Goal: Find specific fact: Find specific fact

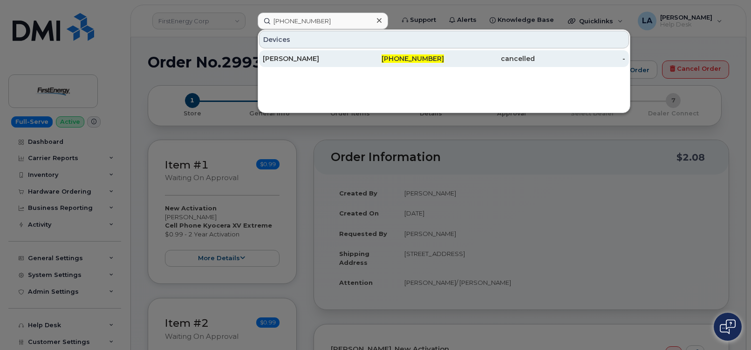
type input "[PHONE_NUMBER]"
click at [306, 58] on div "[PERSON_NAME]" at bounding box center [308, 58] width 91 height 9
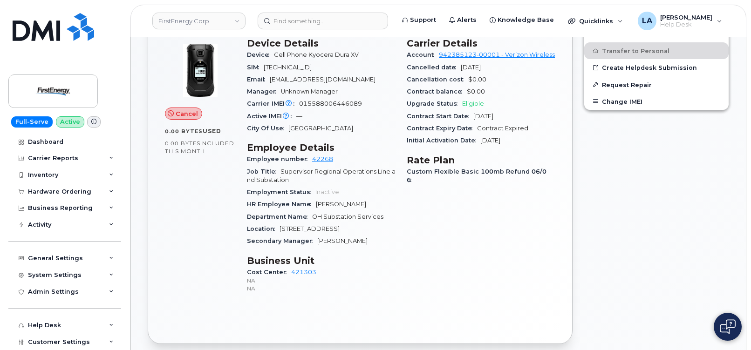
scroll to position [281, 0]
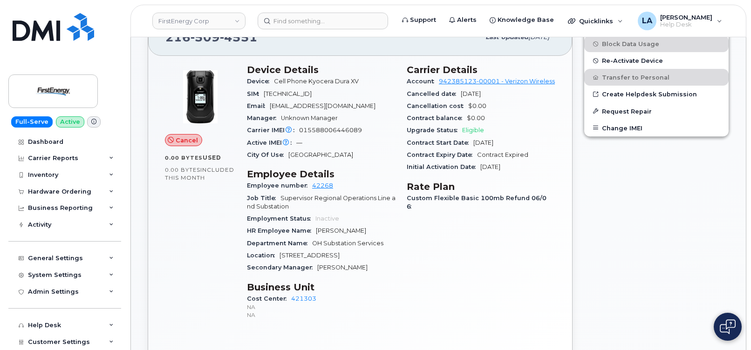
click at [332, 127] on span "015588006446089" at bounding box center [330, 130] width 63 height 7
copy span "015588006446089"
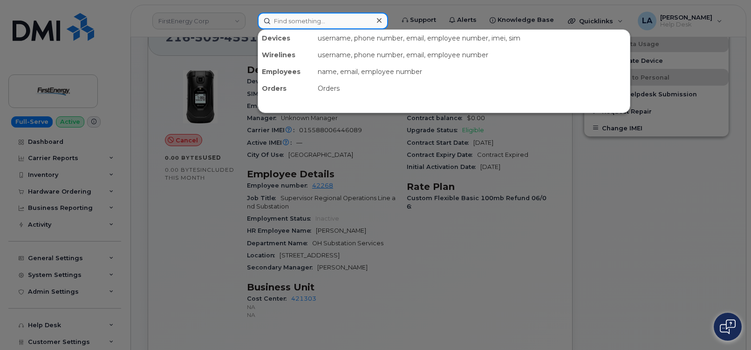
click at [313, 22] on input at bounding box center [323, 21] width 130 height 17
paste input "216-407-2201. E"
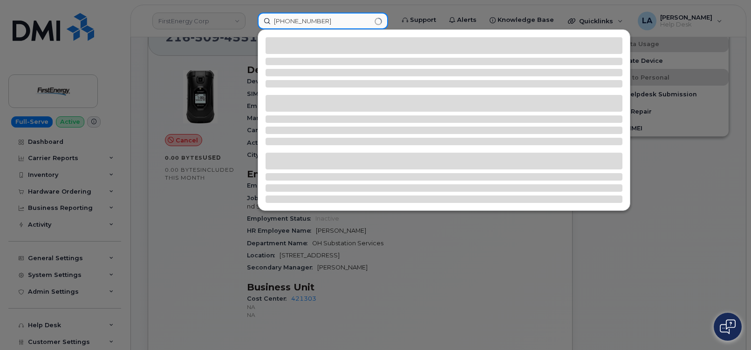
type input "216-407-2201"
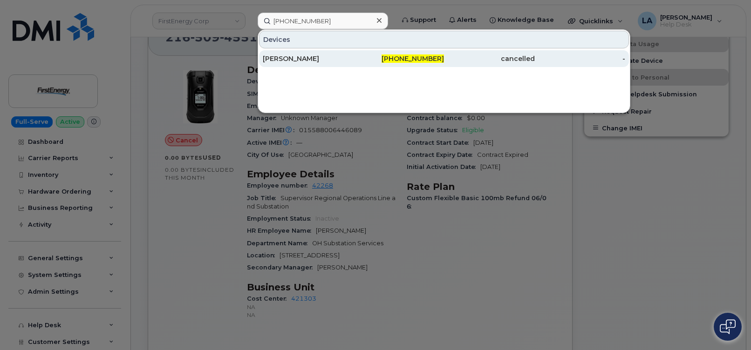
click at [301, 57] on div "[PERSON_NAME]" at bounding box center [308, 58] width 91 height 9
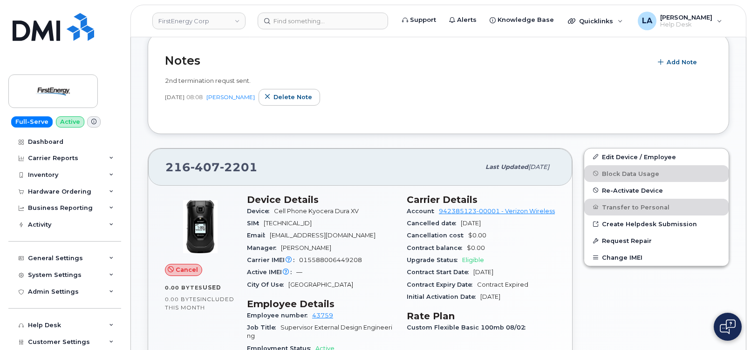
scroll to position [269, 0]
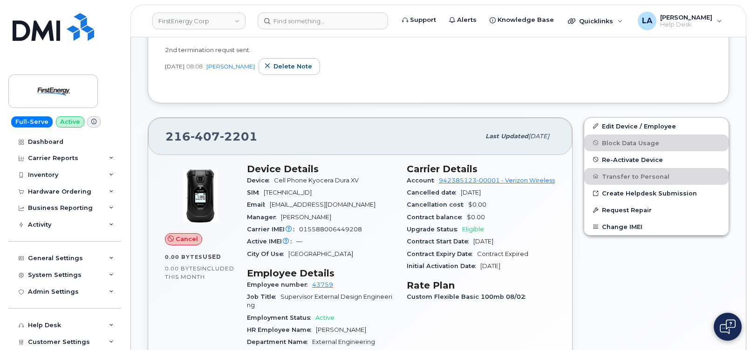
click at [332, 233] on div "Carrier IMEI Carrier IMEI is reported during the last billing cycle or change o…" at bounding box center [321, 230] width 149 height 12
copy span "015588006449208"
